Goal: Check status

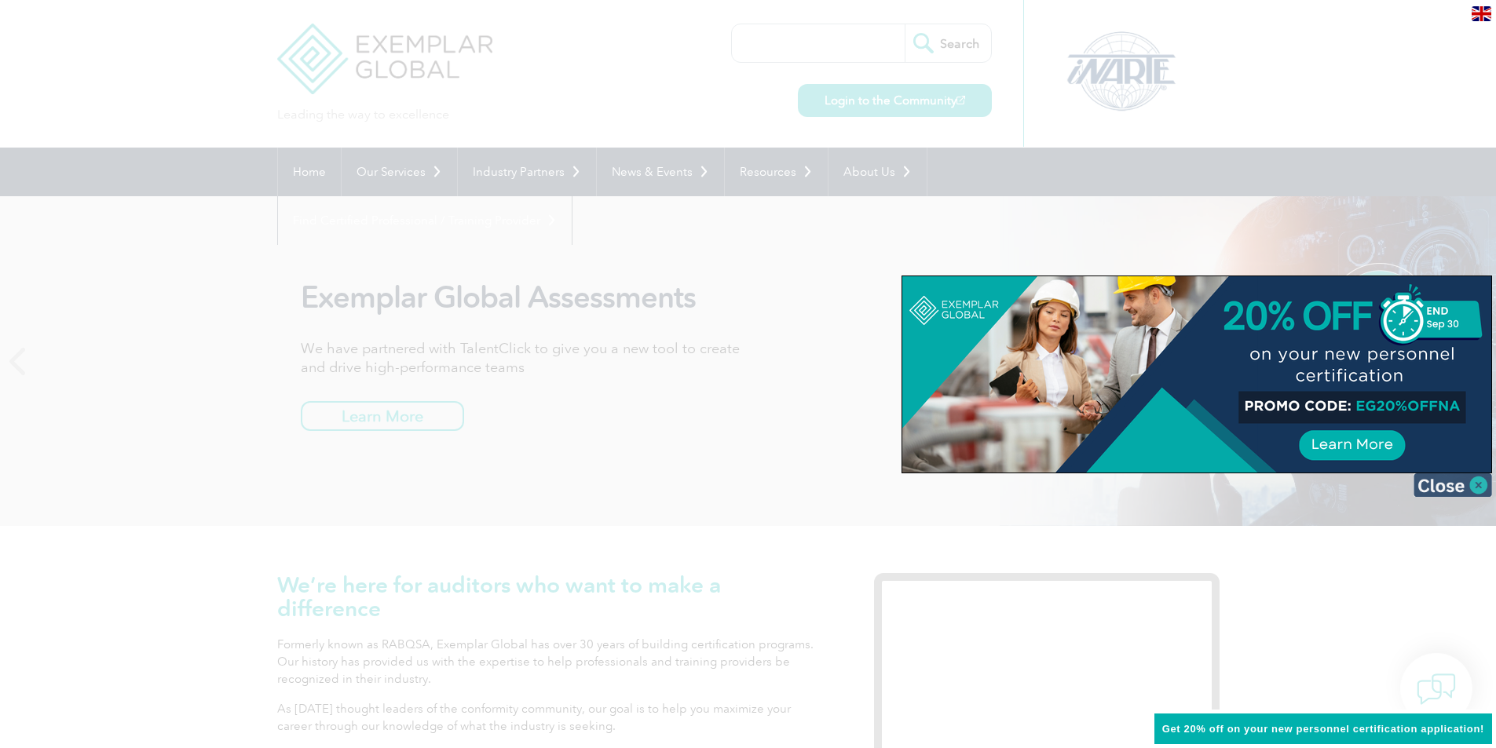
click at [1485, 489] on img at bounding box center [1453, 486] width 79 height 24
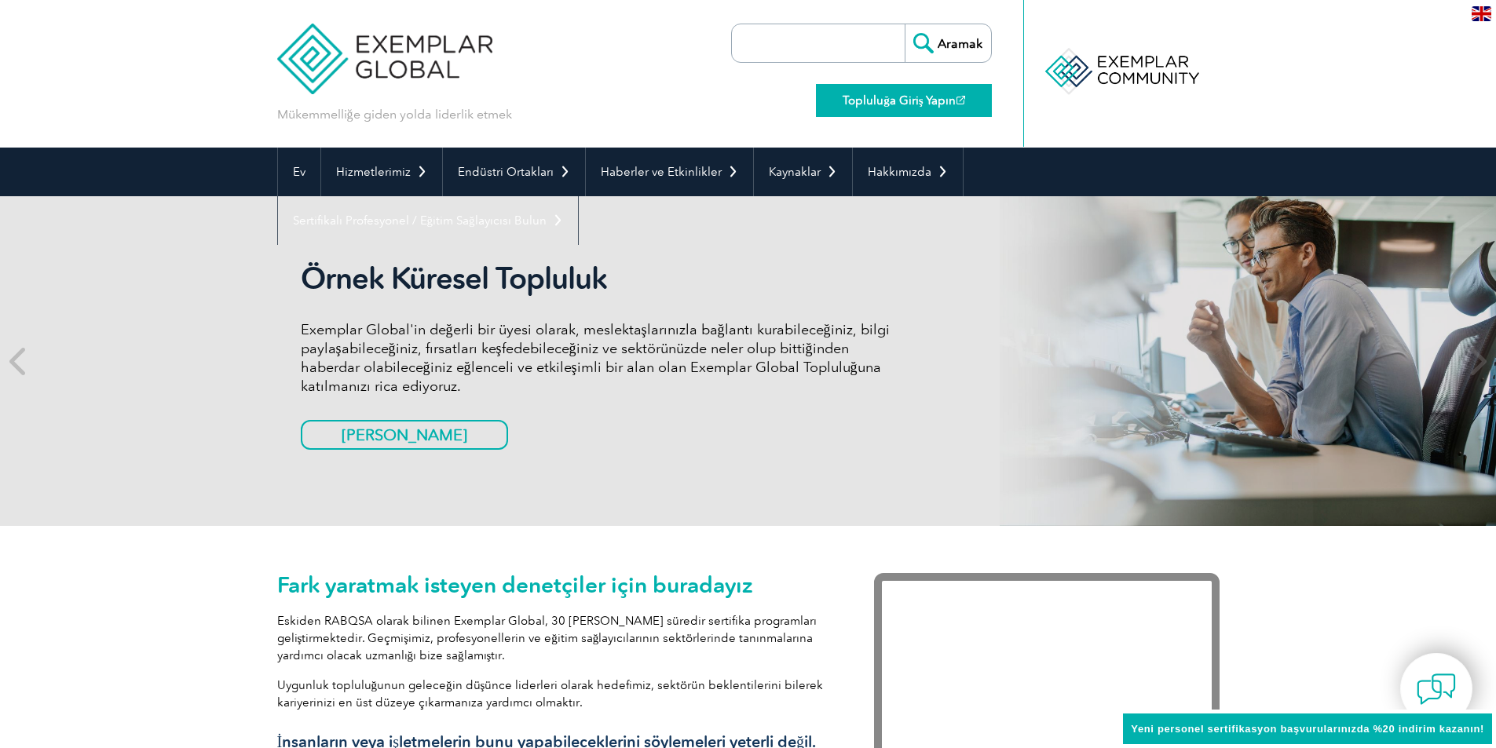
click at [928, 102] on font "Topluluğa Giriş Yapın" at bounding box center [899, 100] width 113 height 14
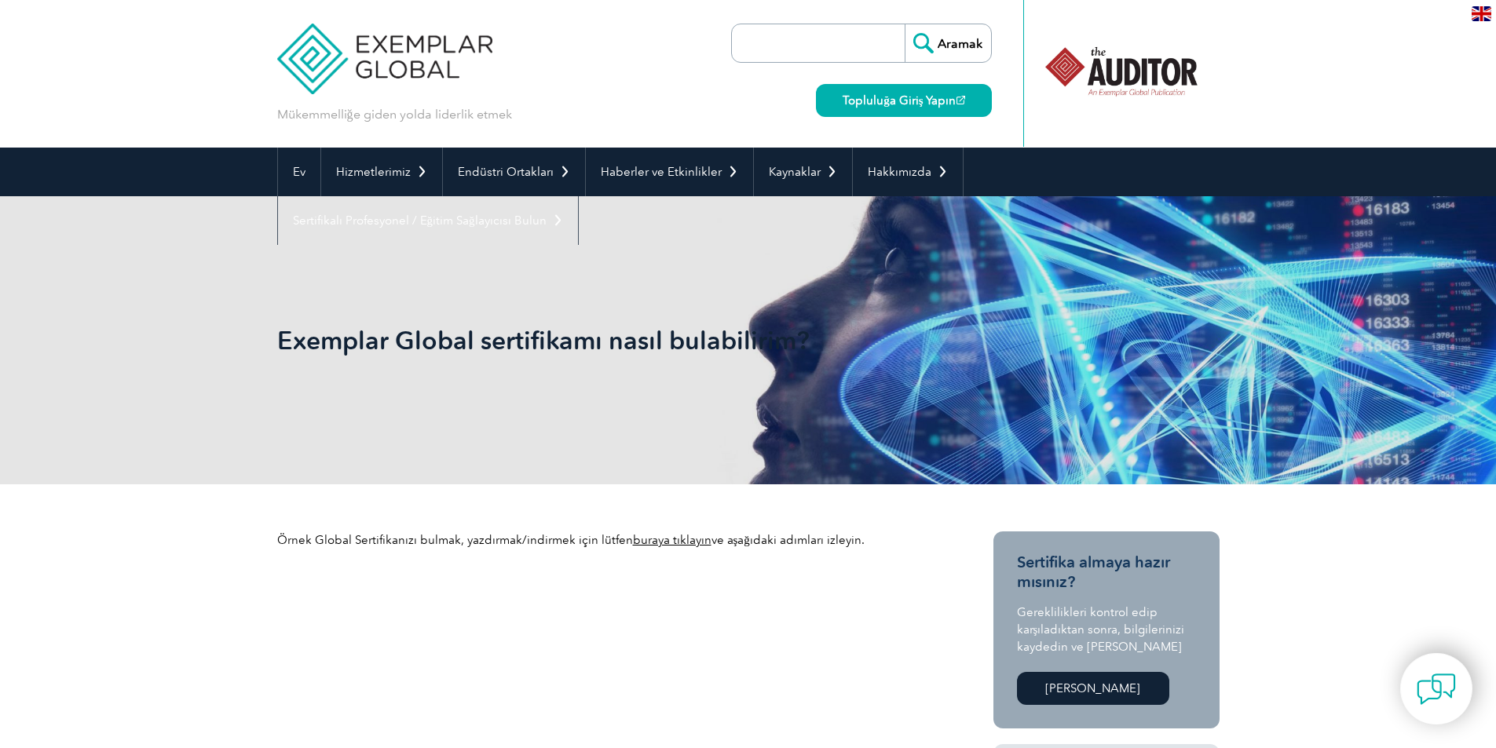
click at [682, 544] on font "buraya tıklayın" at bounding box center [672, 540] width 79 height 14
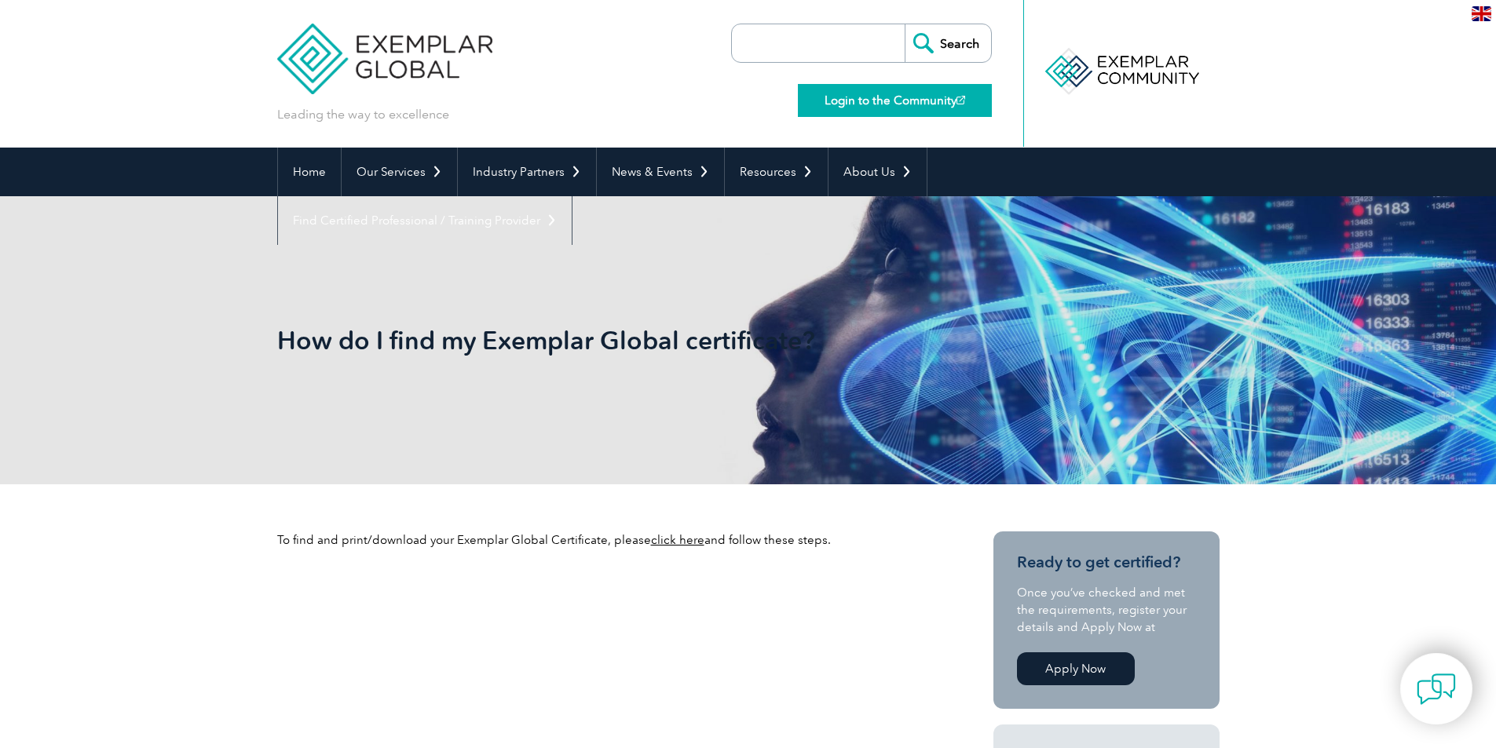
click at [853, 102] on link "Login to the Community" at bounding box center [895, 100] width 194 height 33
click at [843, 54] on input "search" at bounding box center [822, 43] width 165 height 38
paste input "Current Certifications"
type input "Current Certifications"
click at [949, 36] on input "Search" at bounding box center [948, 43] width 86 height 38
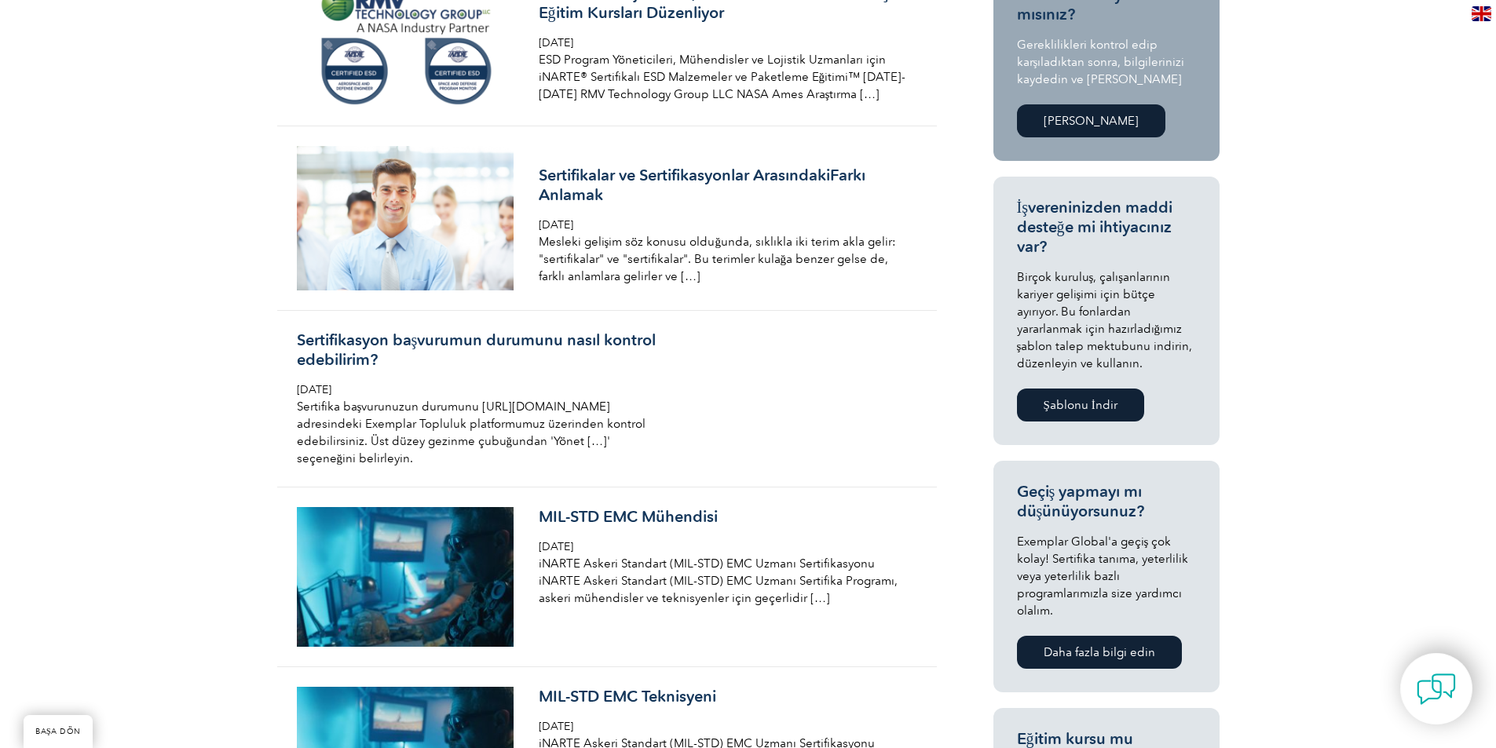
scroll to position [471, 0]
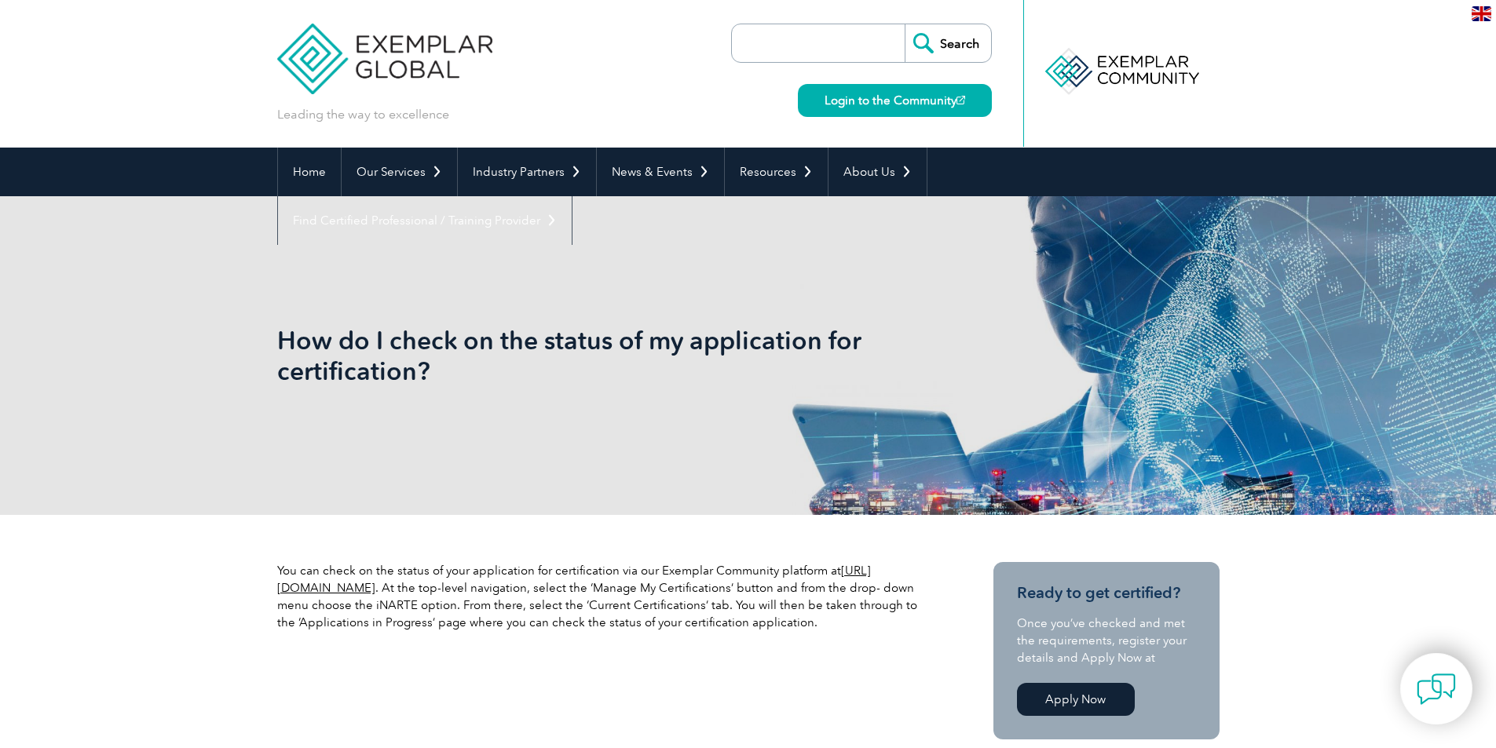
click at [431, 586] on link "https://community.exemplarglobal.org/" at bounding box center [574, 579] width 594 height 31
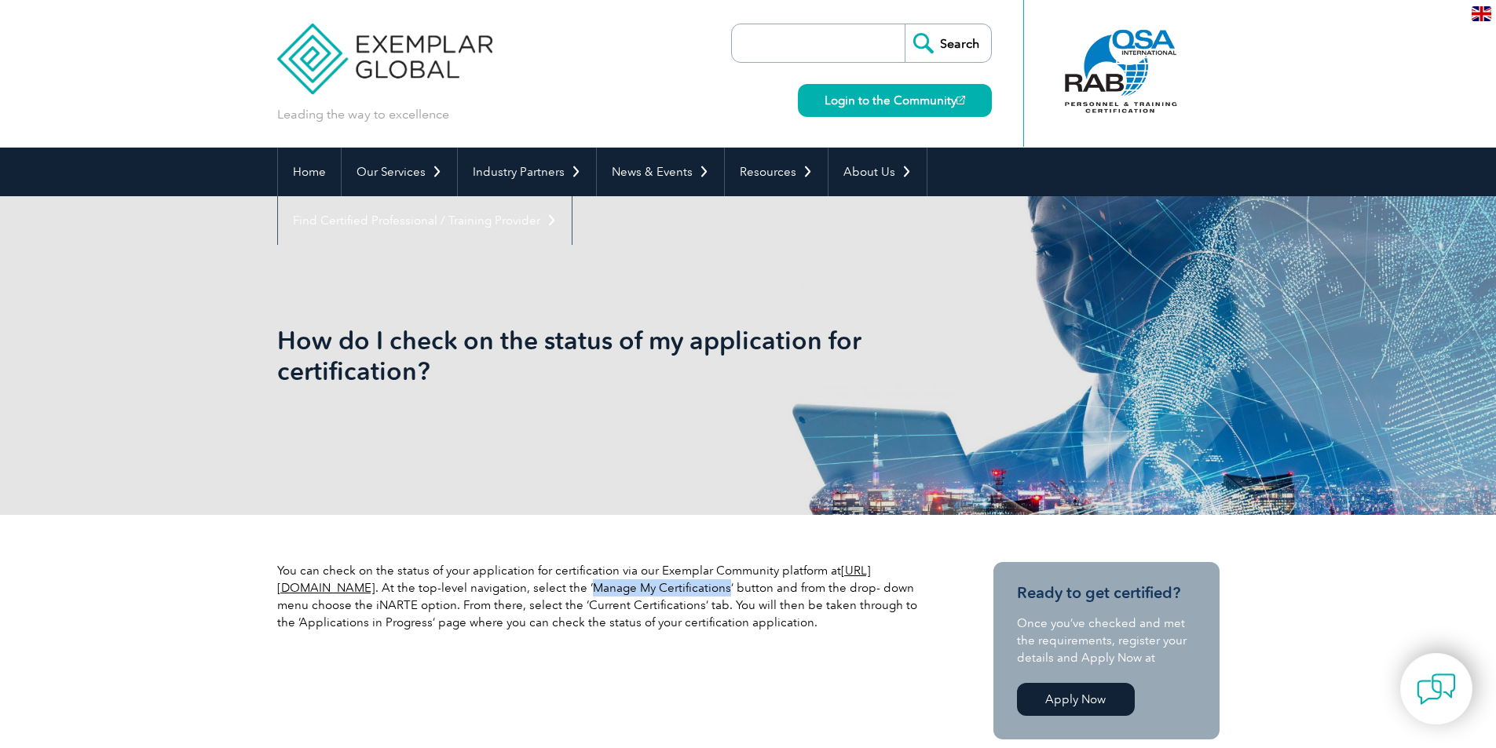
drag, startPoint x: 700, startPoint y: 589, endPoint x: 833, endPoint y: 588, distance: 133.5
click at [833, 588] on p "You can check on the status of your application for certification via our Exemp…" at bounding box center [607, 596] width 660 height 69
copy p "Manage My Certifications"
